Goal: Task Accomplishment & Management: Use online tool/utility

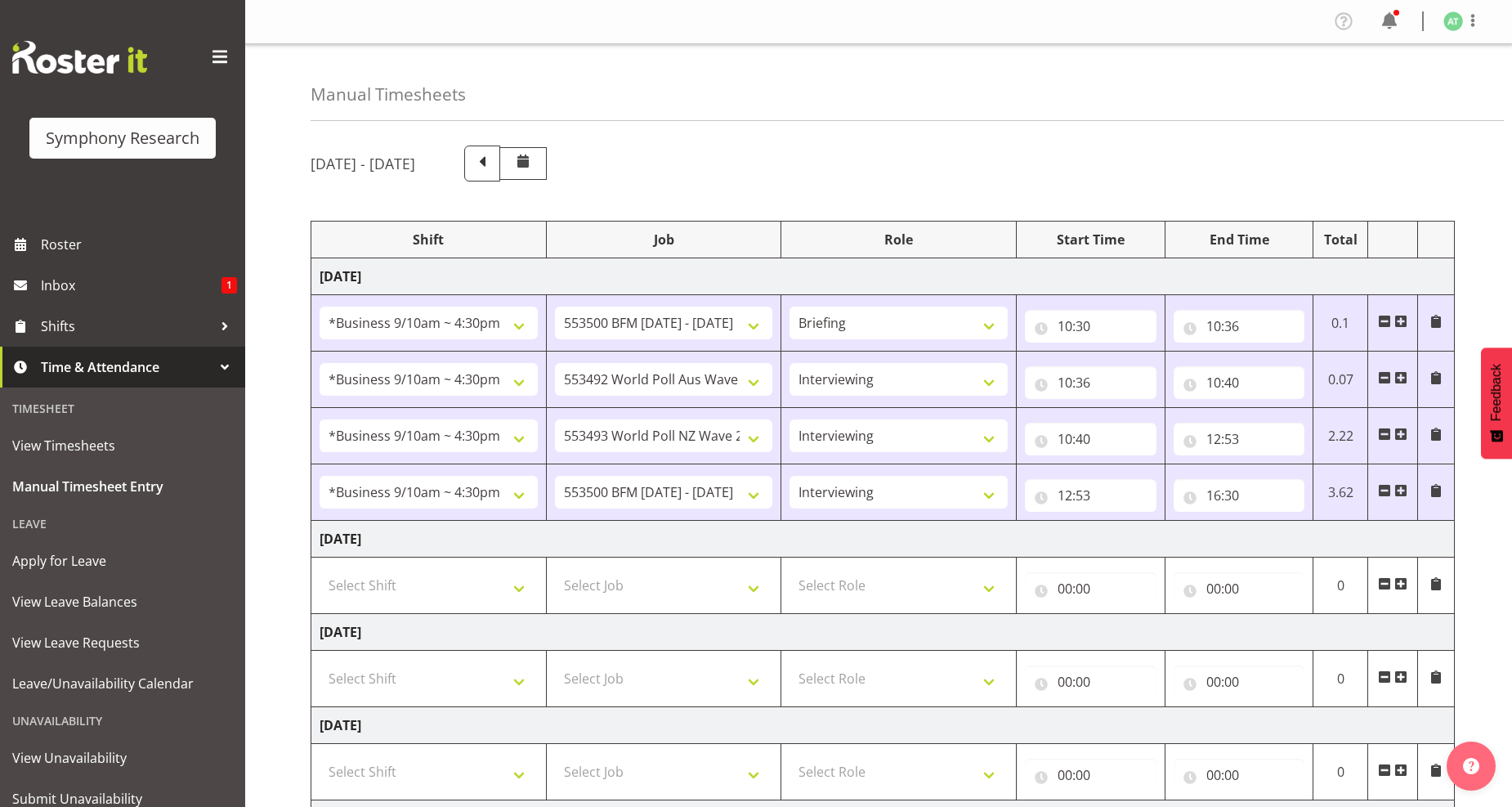
select select "26078"
select select "10242"
select select "26078"
select select "10499"
select select "47"
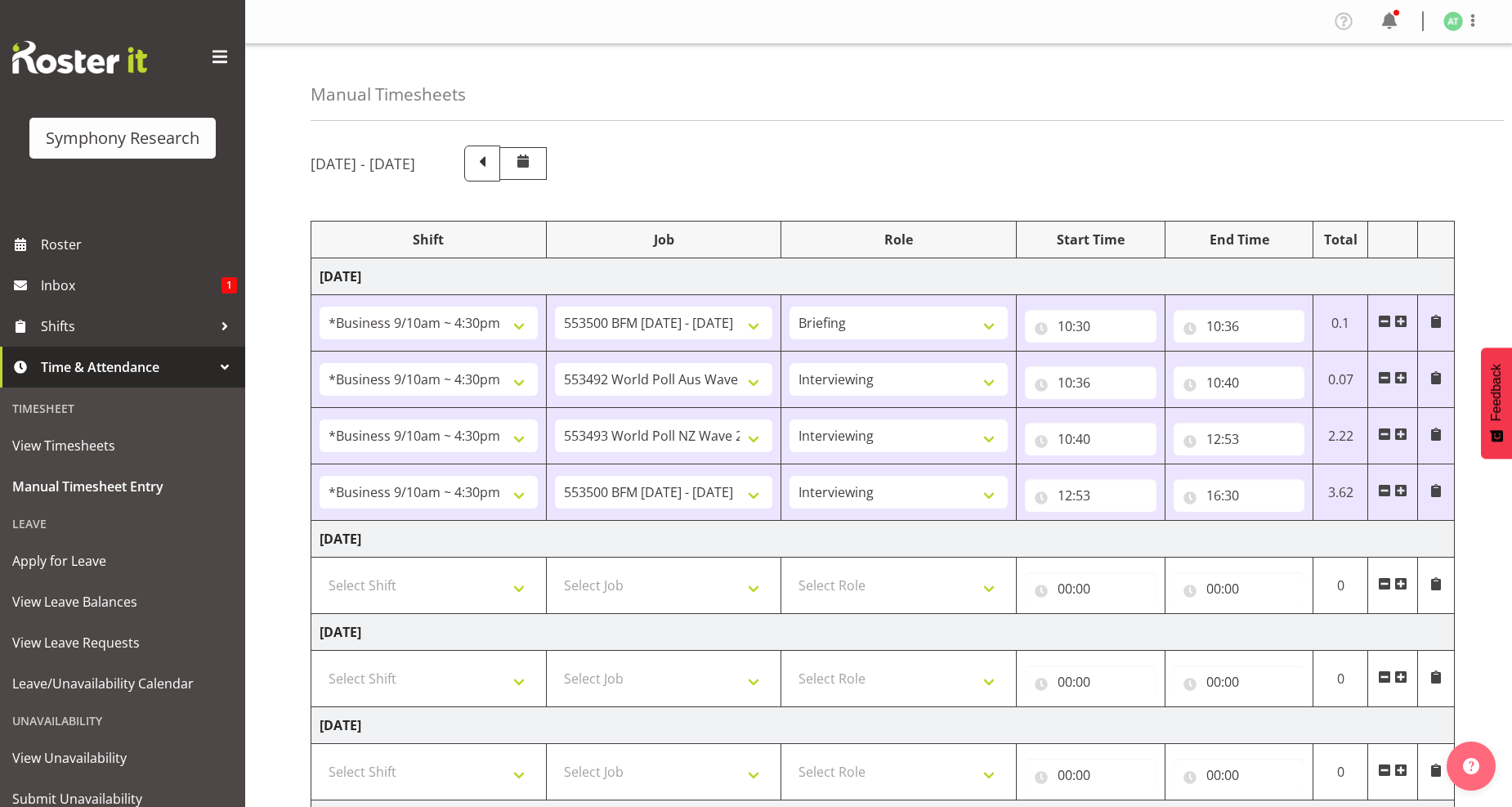
select select "26078"
select select "10527"
select select "47"
select select "26078"
select select "10242"
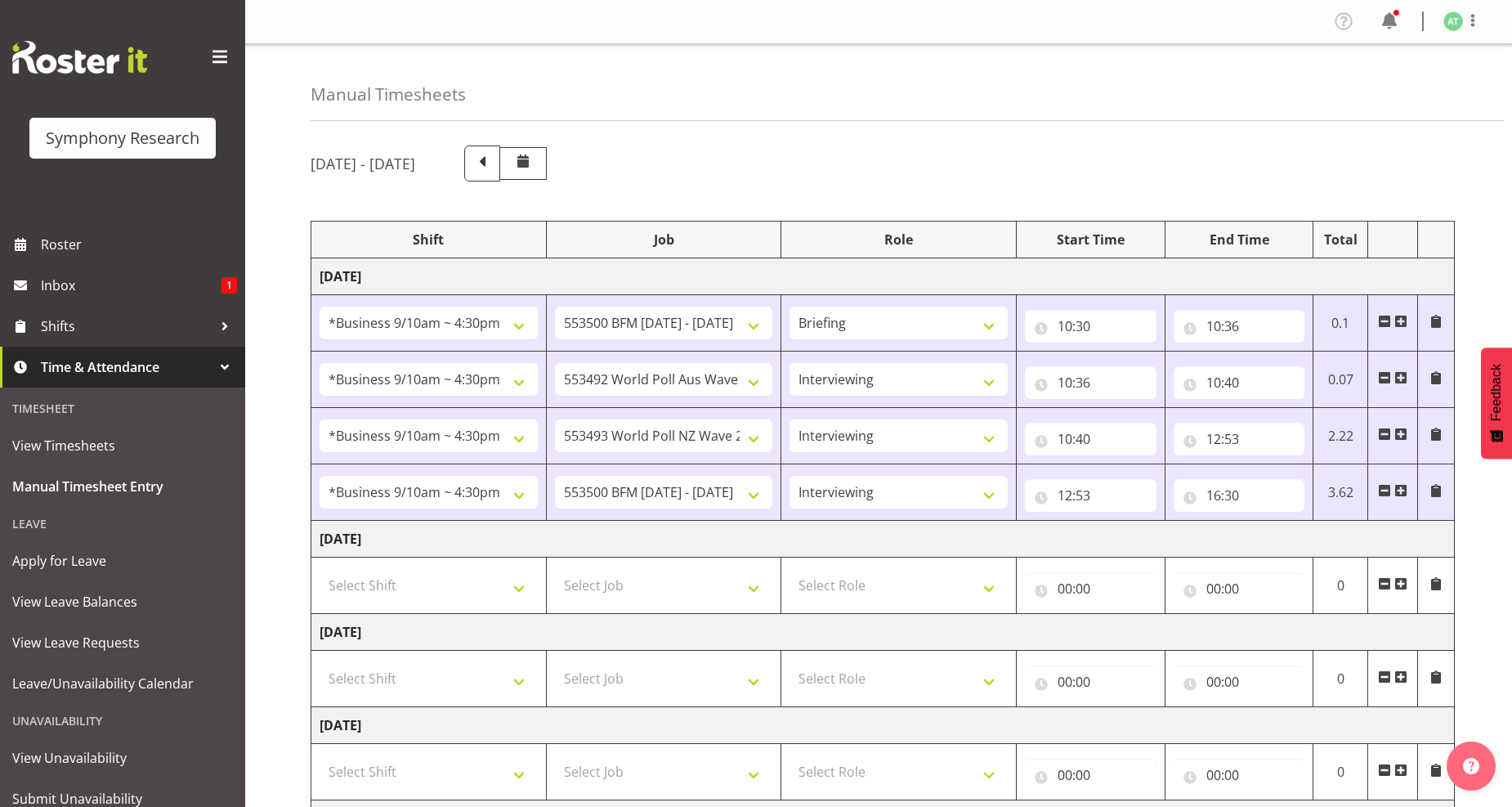
select select "47"
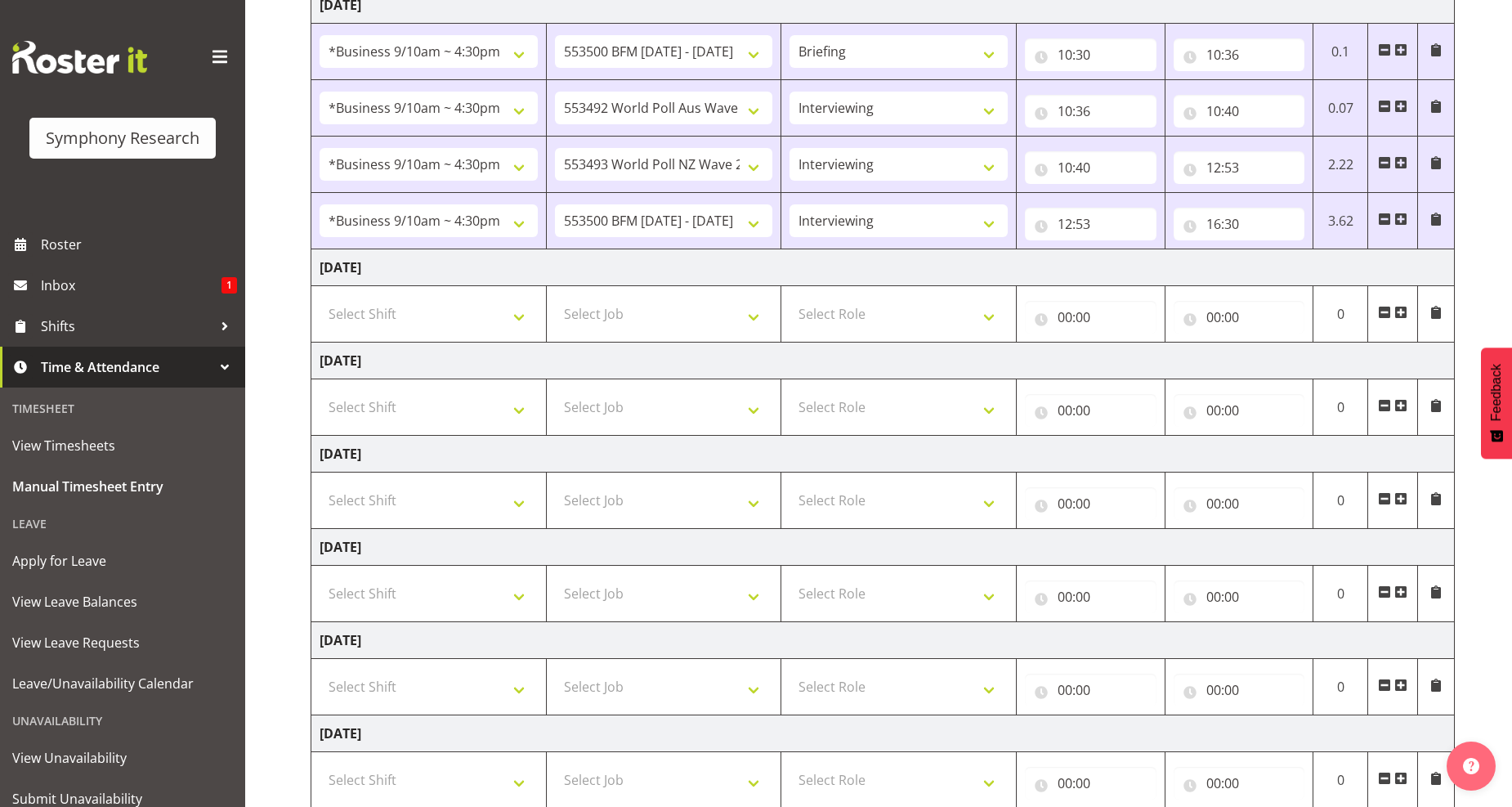
scroll to position [272, 0]
